Goal: Information Seeking & Learning: Learn about a topic

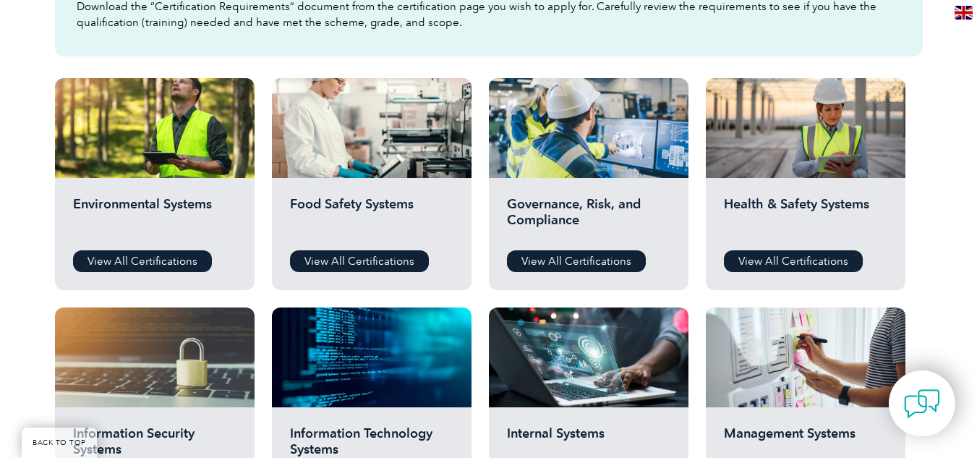
scroll to position [469, 0]
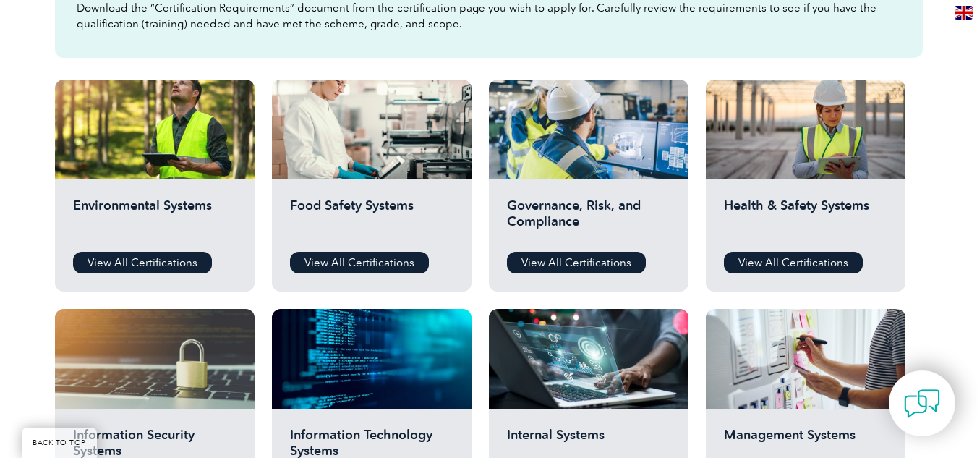
click at [958, 7] on img at bounding box center [964, 13] width 18 height 14
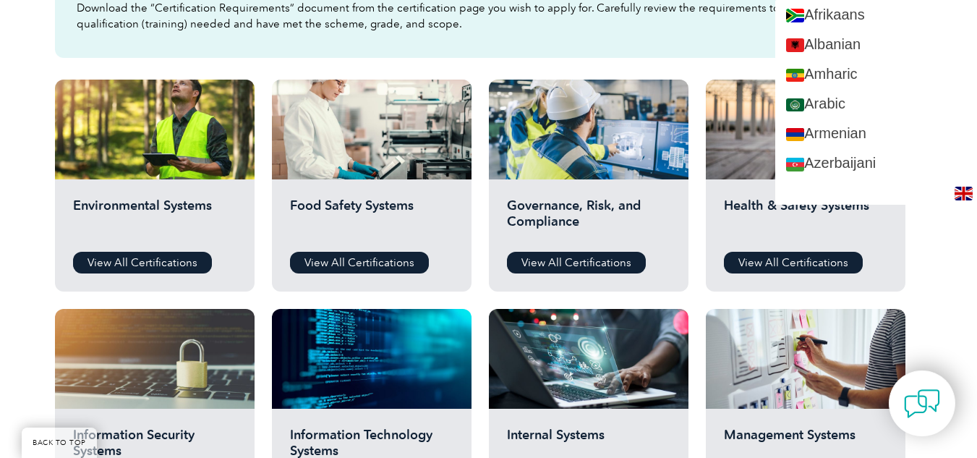
click at [0, 180] on div "Before You Apply For a Certification Download the “Certification Requirements” …" at bounding box center [488, 462] width 977 height 1156
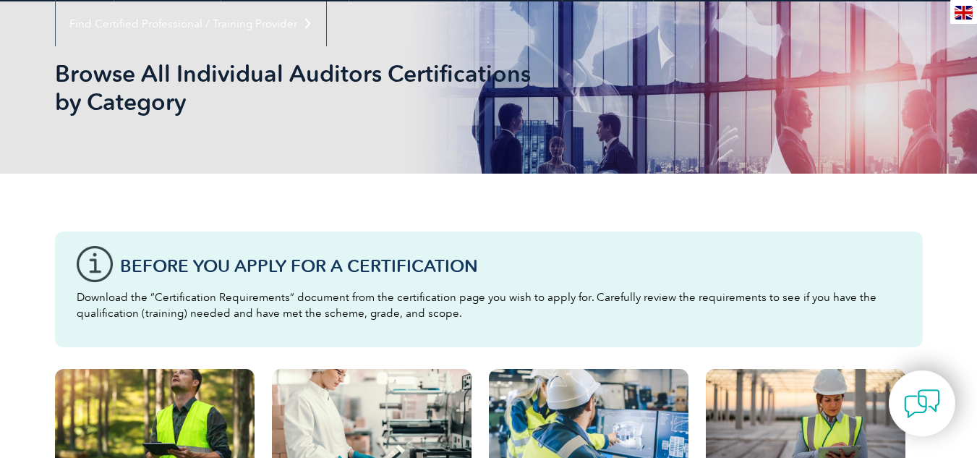
scroll to position [0, 0]
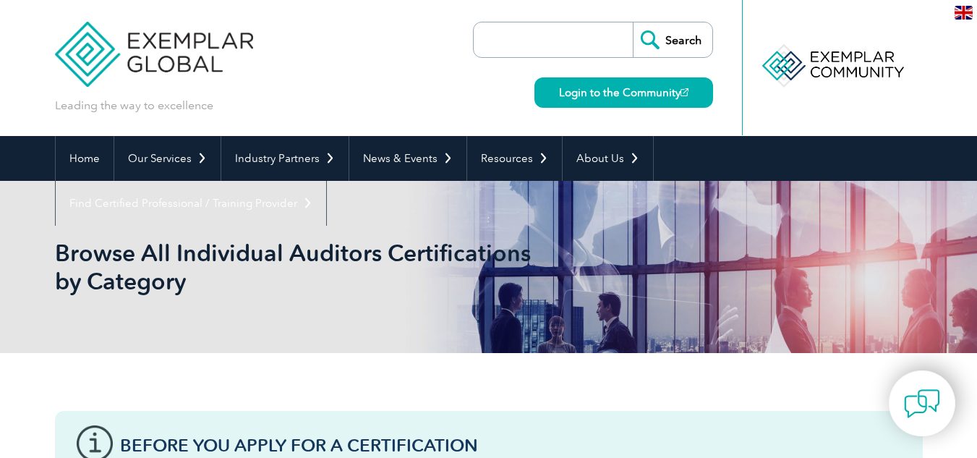
click at [583, 35] on input "search" at bounding box center [557, 39] width 152 height 35
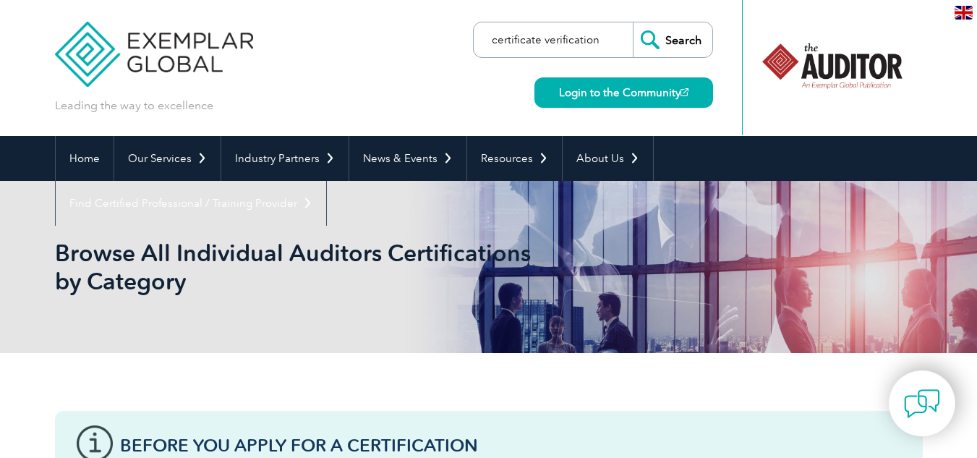
type input "certificate verification"
click at [633, 22] on input "Search" at bounding box center [673, 39] width 80 height 35
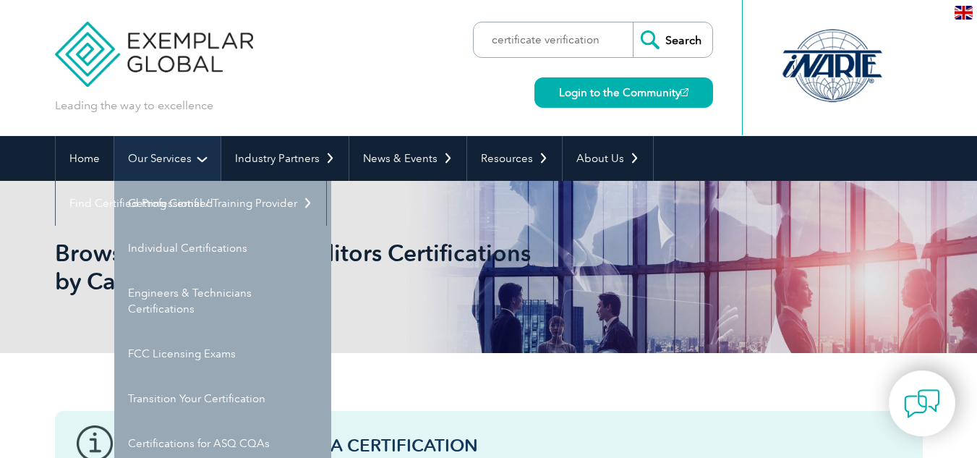
click at [168, 159] on link "Our Services" at bounding box center [167, 158] width 106 height 45
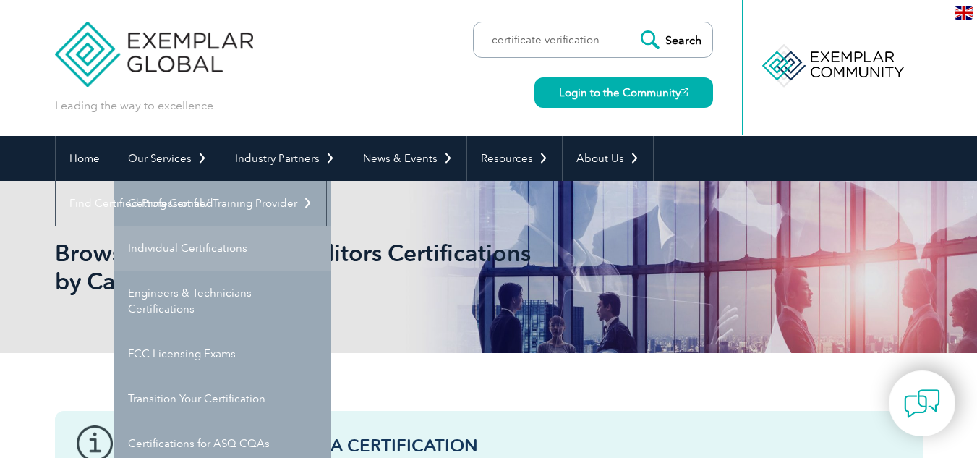
click at [248, 239] on link "Individual Certifications" at bounding box center [222, 248] width 217 height 45
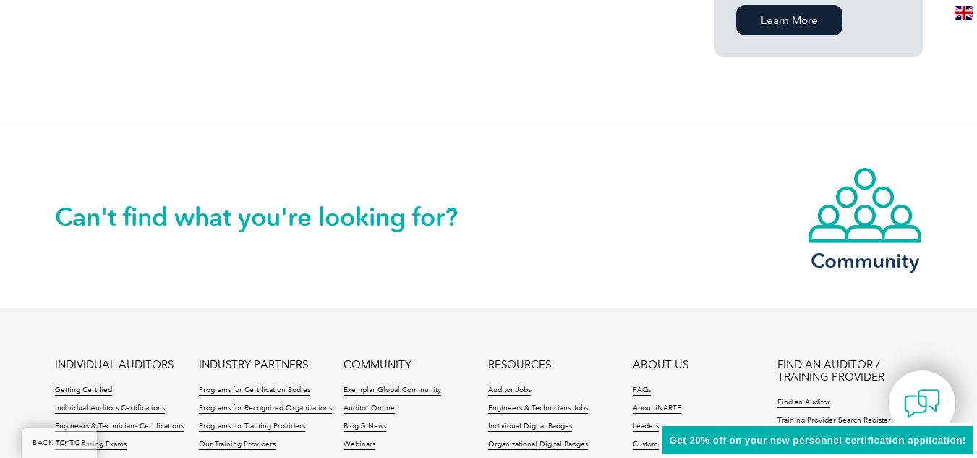
scroll to position [1302, 0]
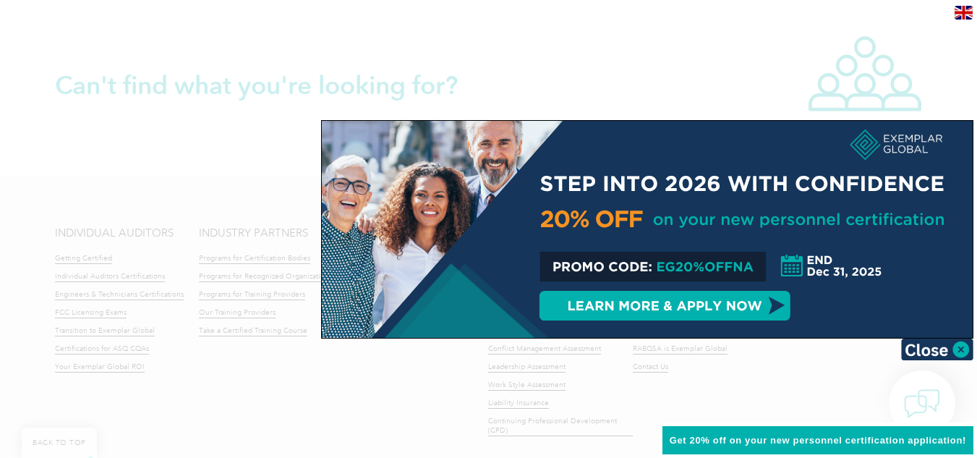
click at [649, 60] on div at bounding box center [488, 229] width 977 height 458
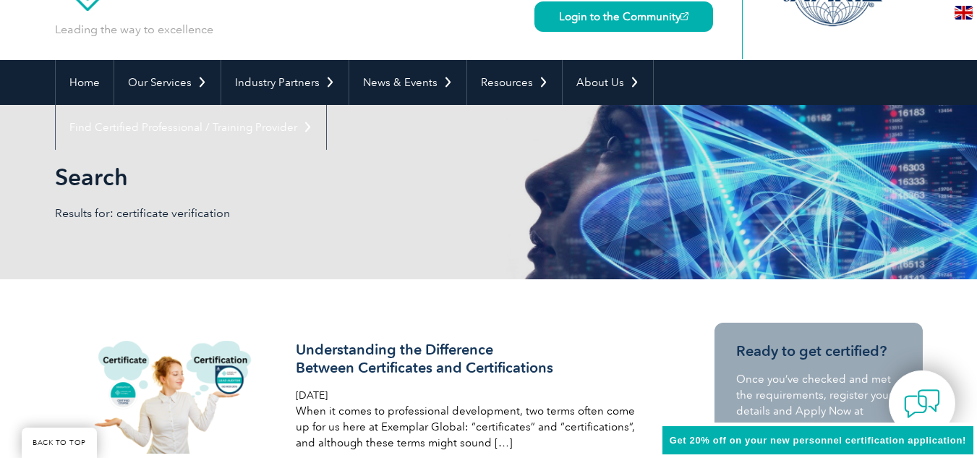
scroll to position [72, 0]
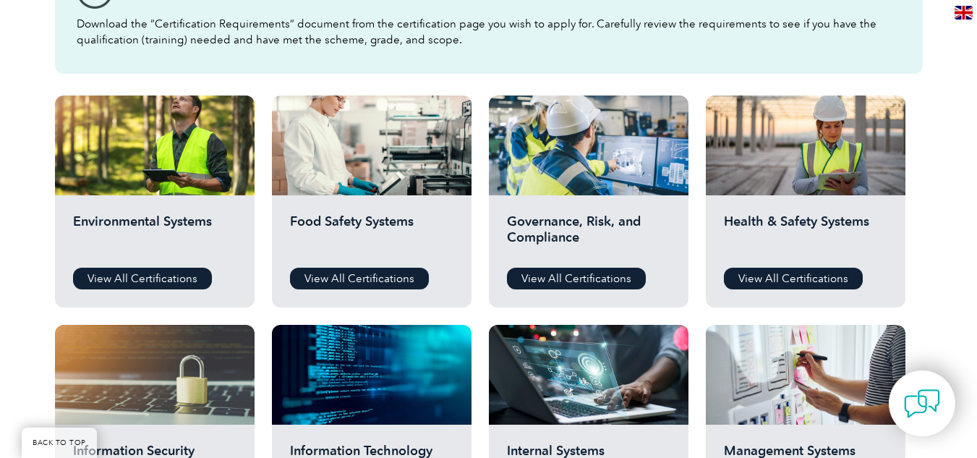
scroll to position [506, 0]
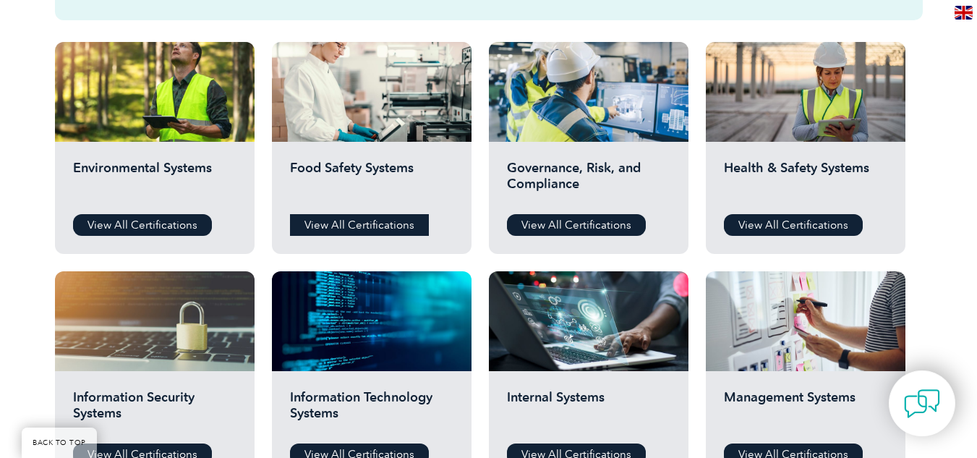
click at [321, 214] on link "View All Certifications" at bounding box center [359, 225] width 139 height 22
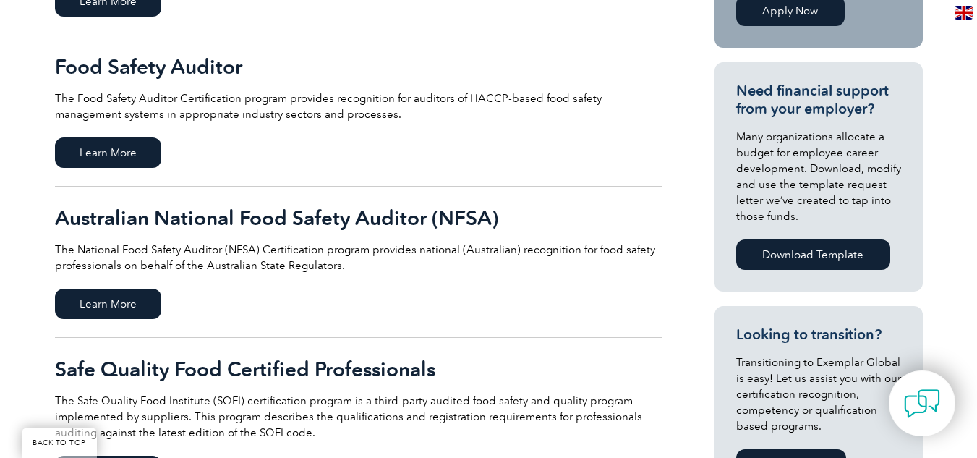
scroll to position [434, 0]
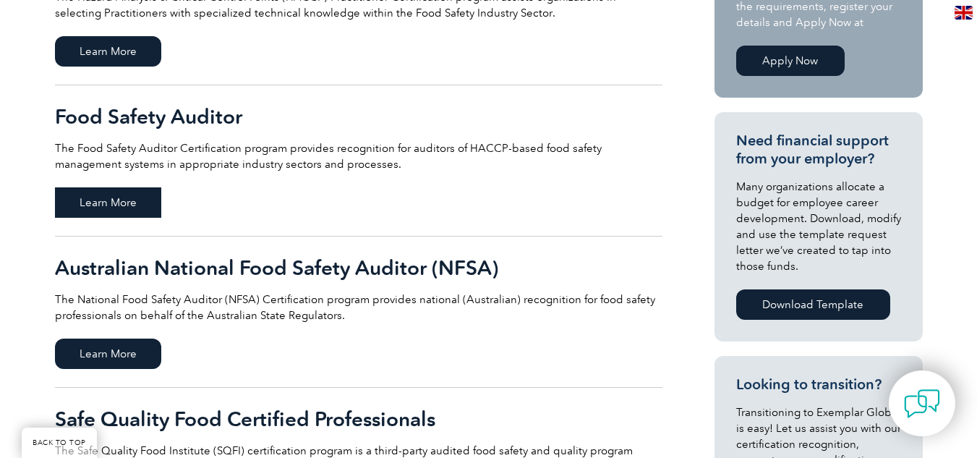
click at [152, 202] on span "Learn More" at bounding box center [108, 202] width 106 height 30
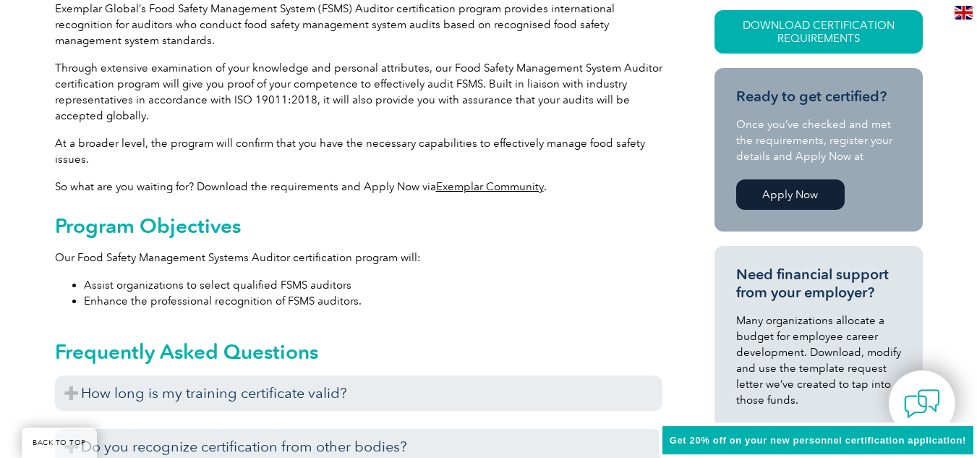
scroll to position [506, 0]
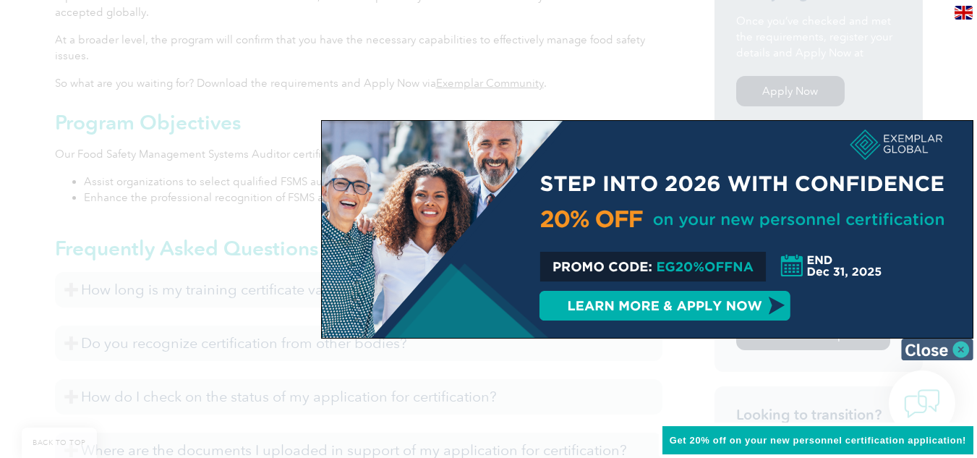
click at [966, 350] on img at bounding box center [937, 350] width 72 height 22
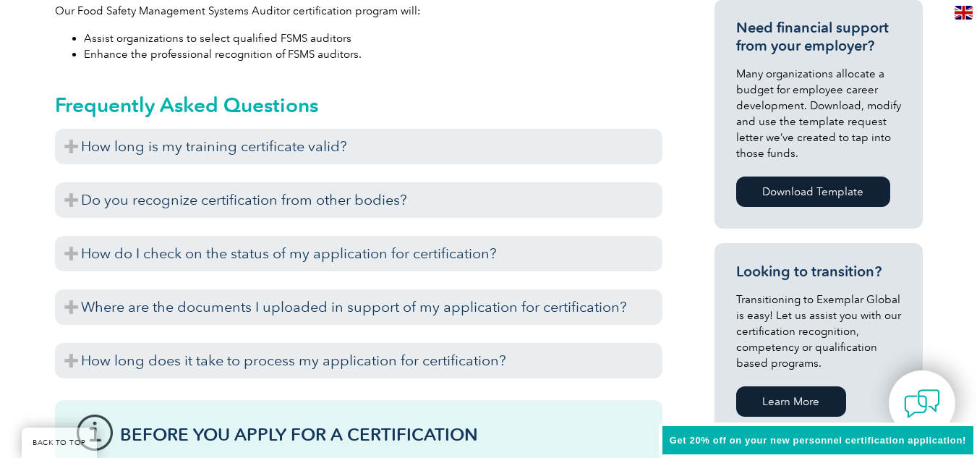
scroll to position [651, 0]
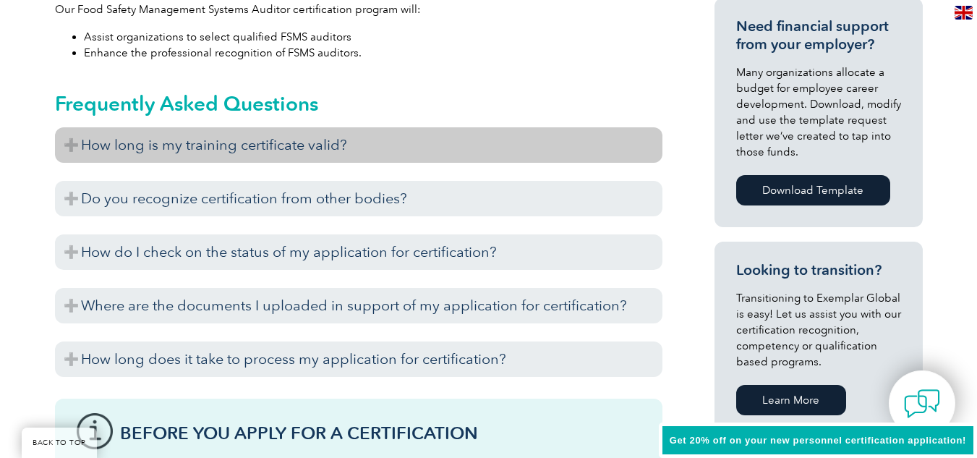
click at [320, 140] on h3 "How long is my training certificate valid?" at bounding box center [359, 144] width 608 height 35
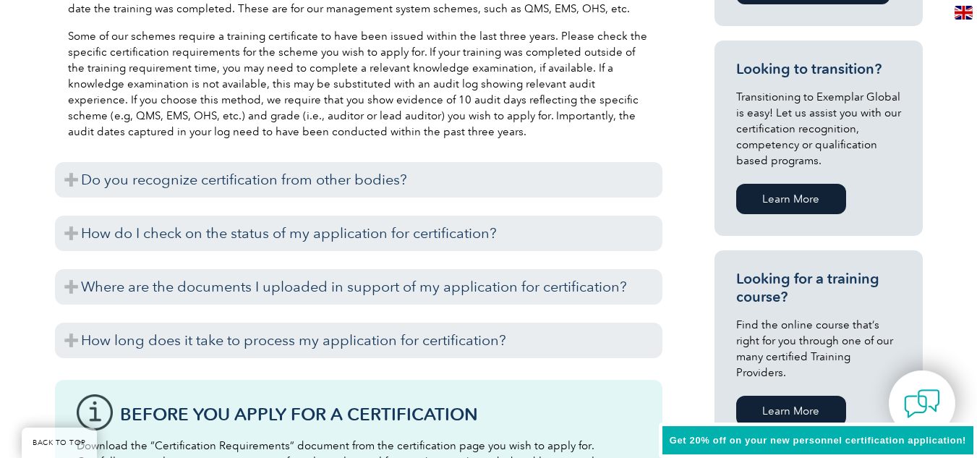
scroll to position [868, 0]
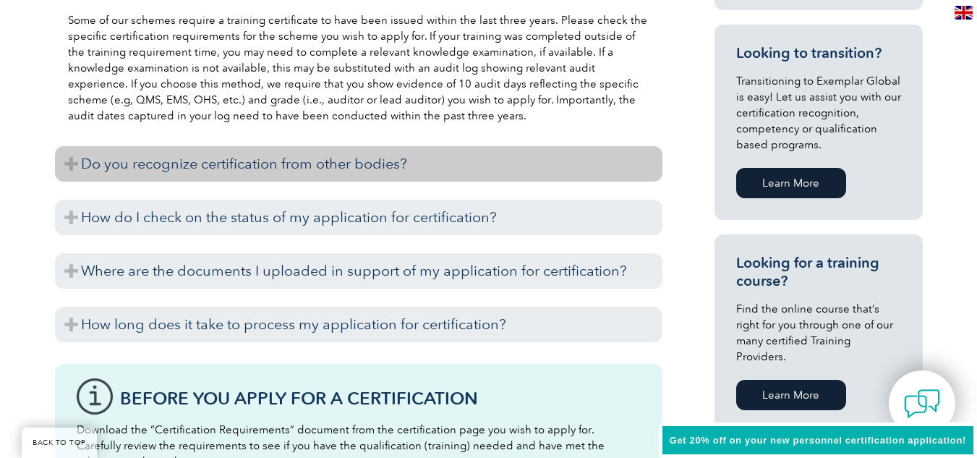
click at [378, 166] on h3 "Do you recognize certification from other bodies?" at bounding box center [359, 163] width 608 height 35
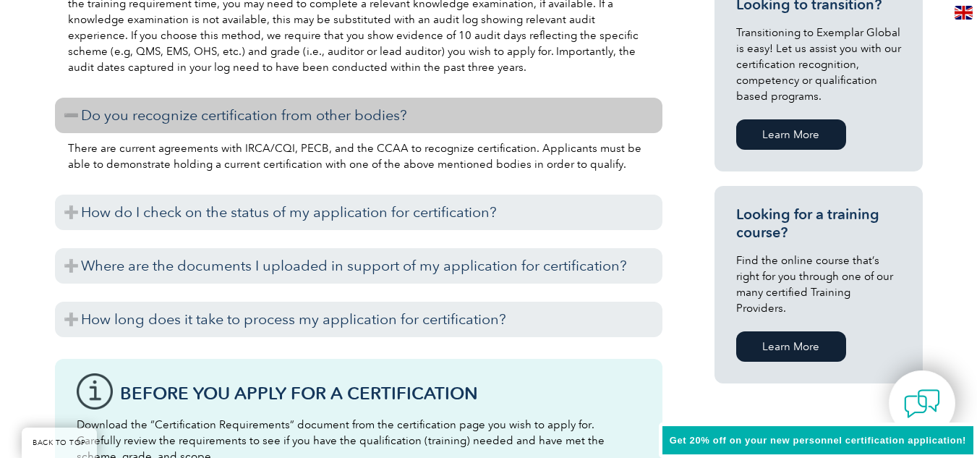
scroll to position [940, 0]
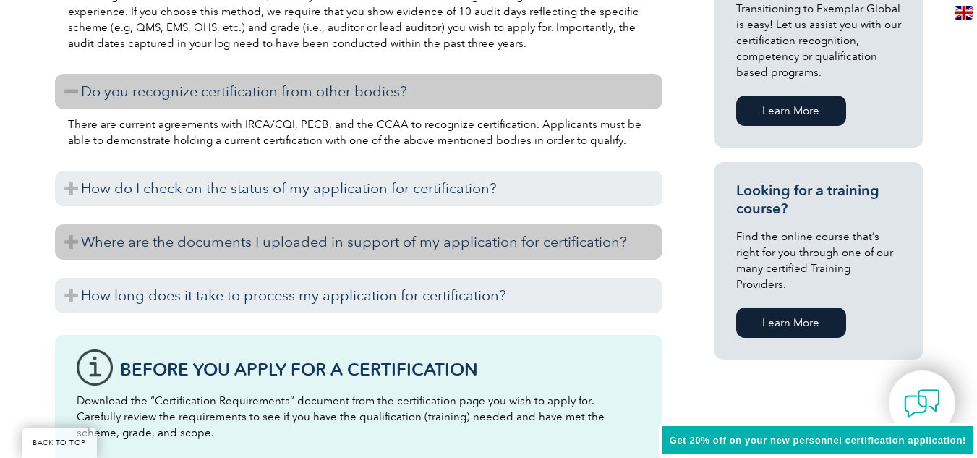
click at [305, 232] on h3 "Where are the documents I uploaded in support of my application for certificati…" at bounding box center [359, 241] width 608 height 35
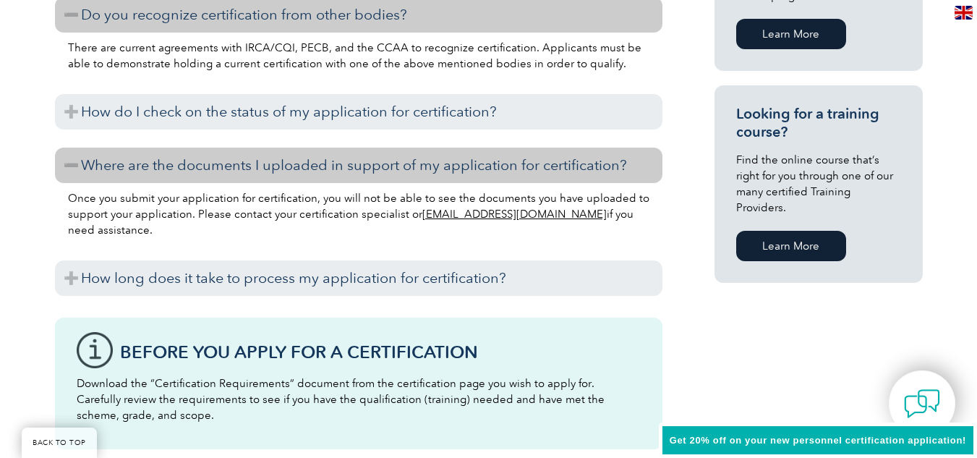
scroll to position [1085, 0]
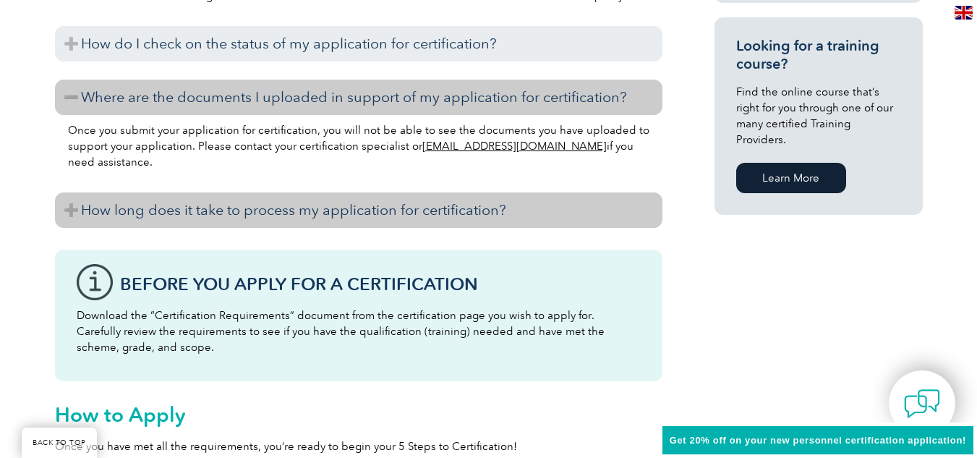
click at [301, 224] on h3 "How long does it take to process my application for certification?" at bounding box center [359, 209] width 608 height 35
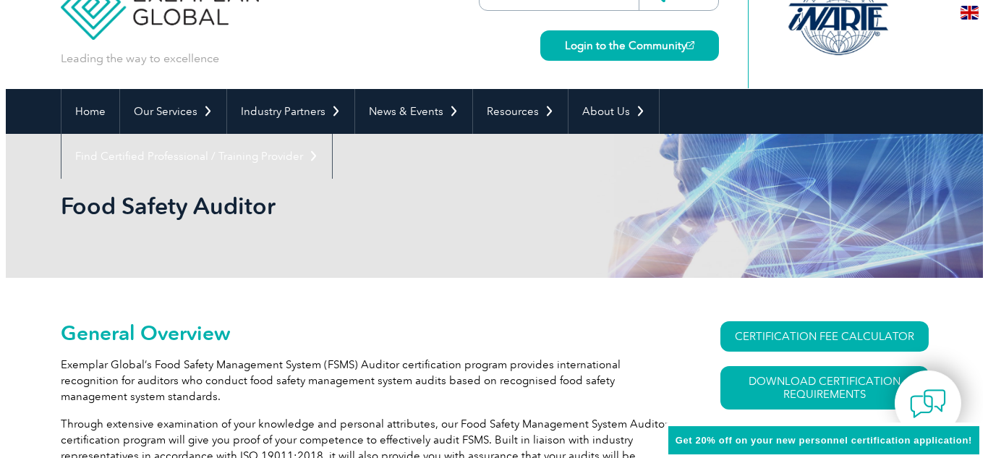
scroll to position [72, 0]
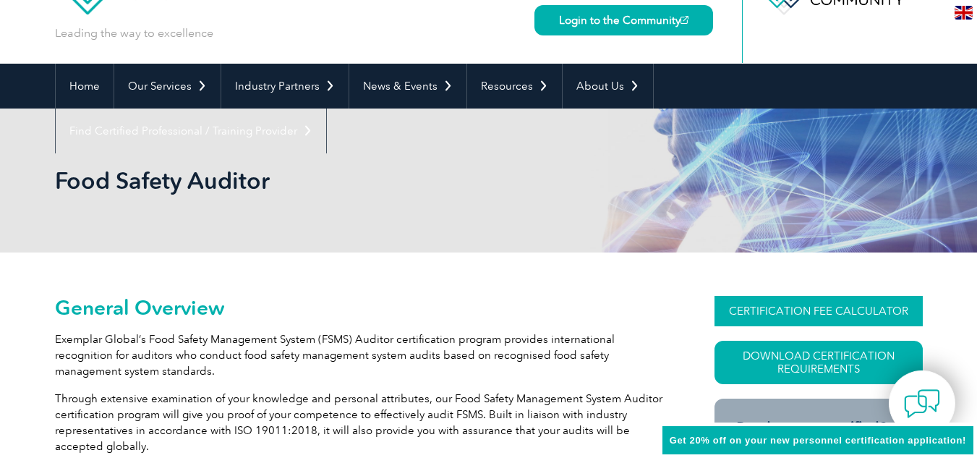
click at [794, 313] on link "CERTIFICATION FEE CALCULATOR" at bounding box center [819, 311] width 208 height 30
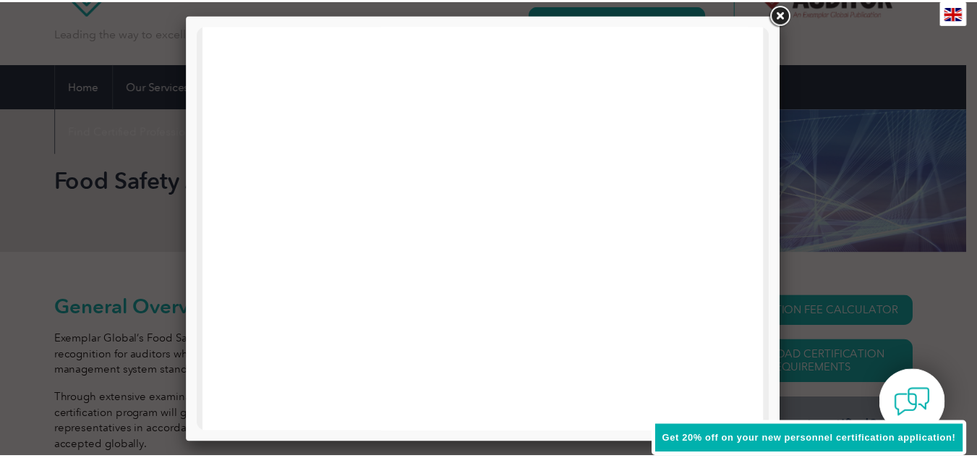
scroll to position [717, 0]
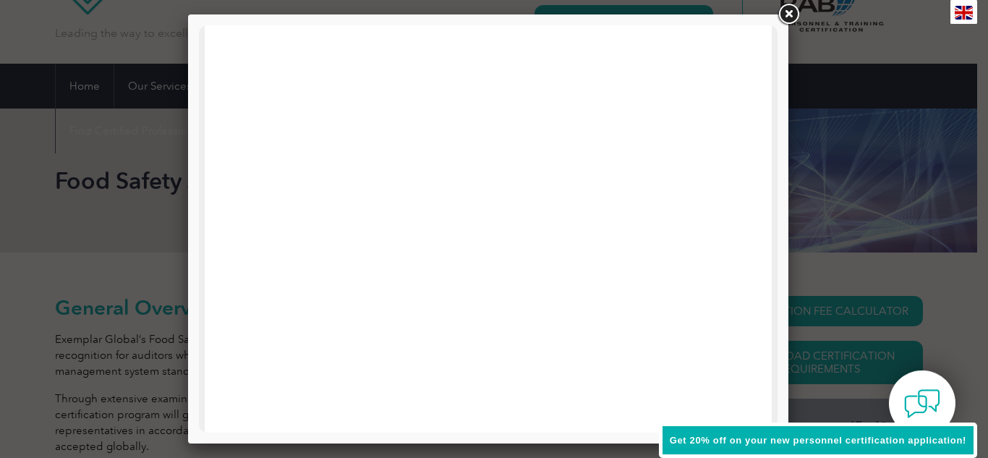
click at [792, 16] on link at bounding box center [788, 14] width 26 height 26
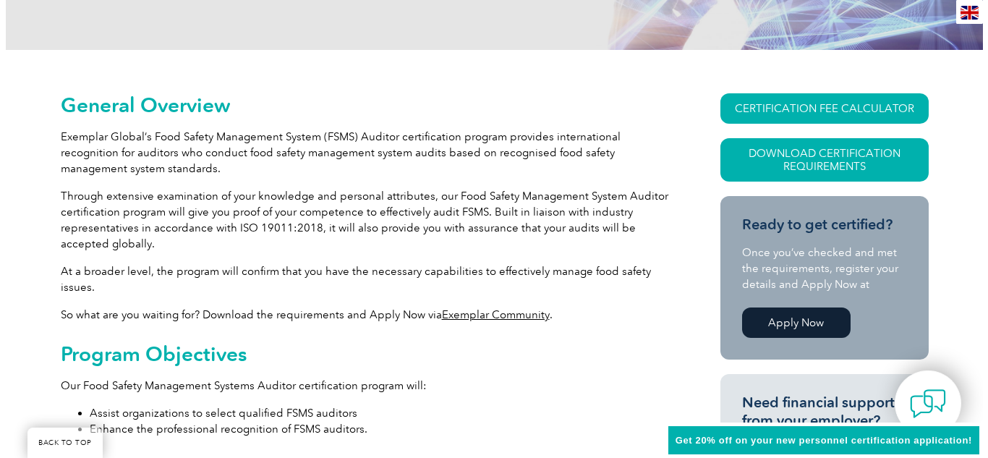
scroll to position [289, 0]
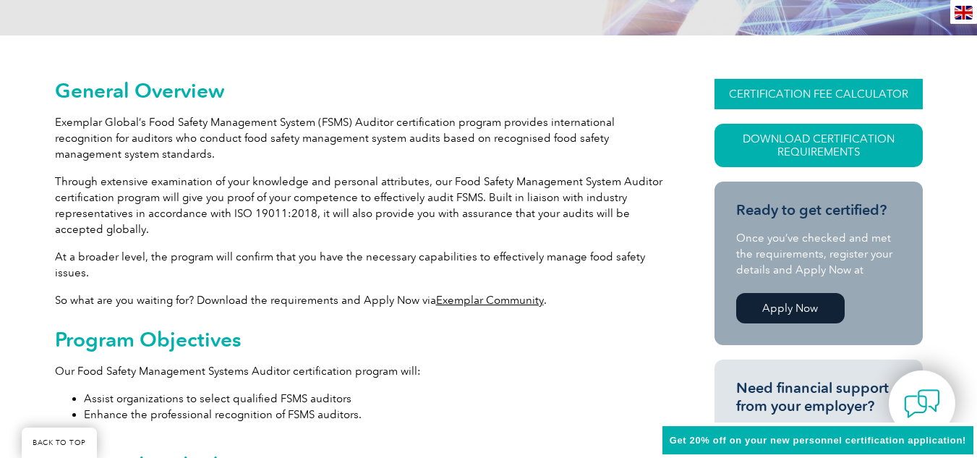
click at [813, 93] on link "CERTIFICATION FEE CALCULATOR" at bounding box center [819, 94] width 208 height 30
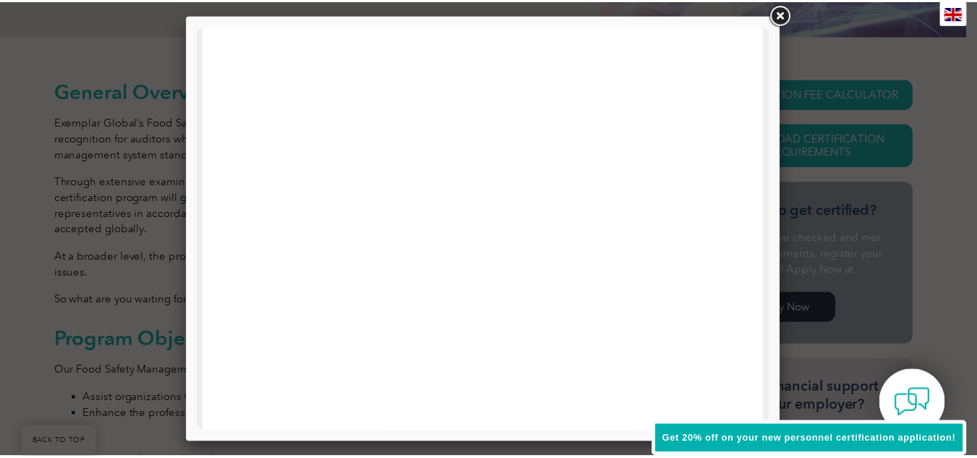
scroll to position [717, 0]
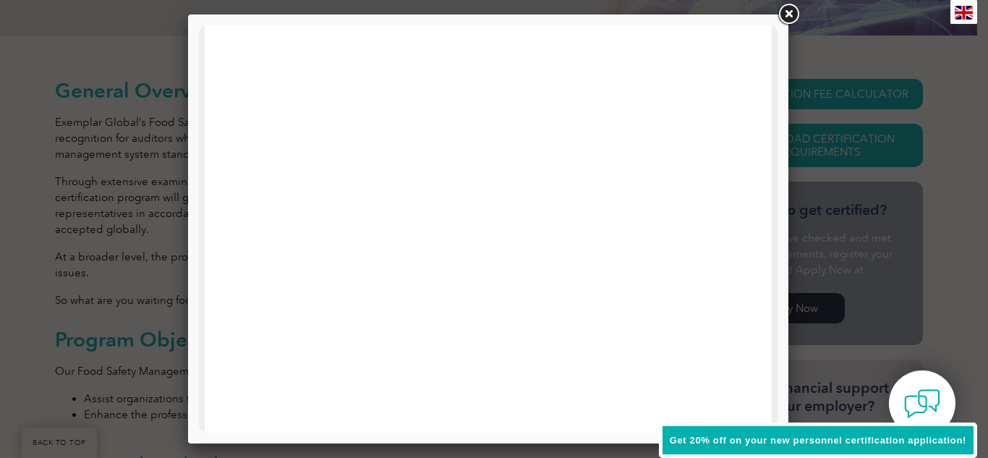
click at [788, 18] on link at bounding box center [788, 14] width 26 height 26
